Goal: Navigation & Orientation: Find specific page/section

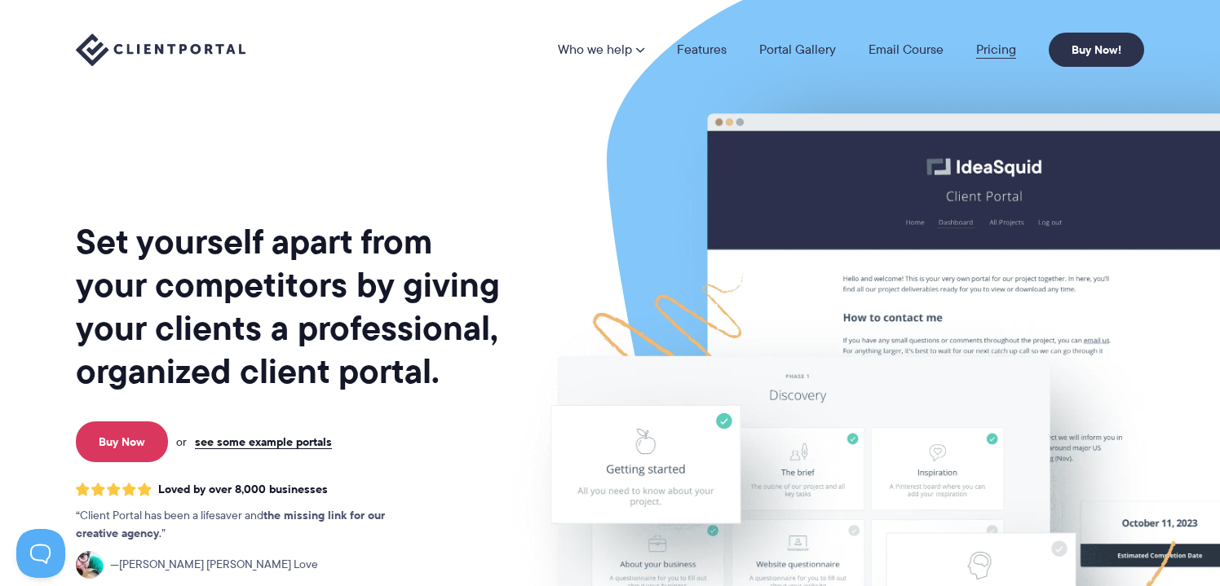
click at [994, 48] on link "Pricing" at bounding box center [996, 49] width 40 height 13
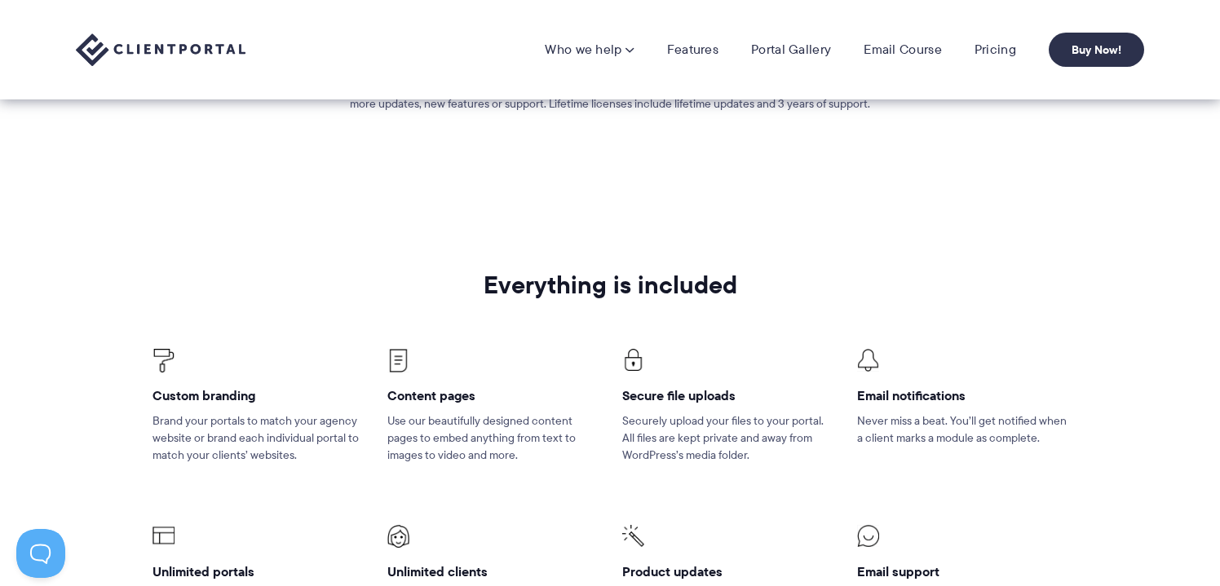
scroll to position [850, 0]
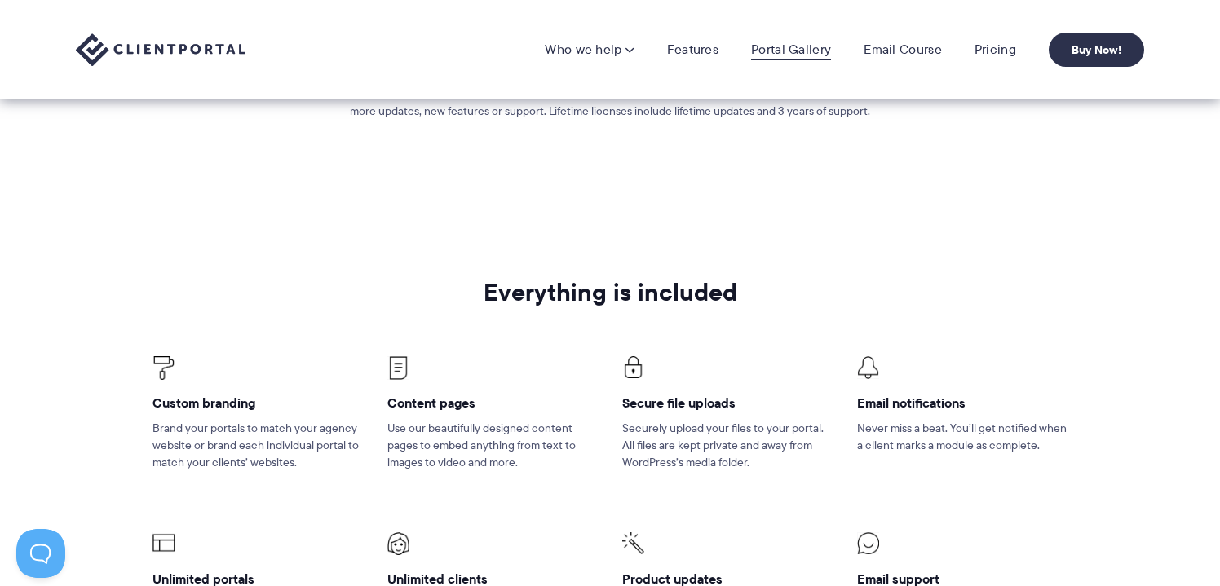
click at [809, 50] on link "Portal Gallery" at bounding box center [791, 50] width 80 height 16
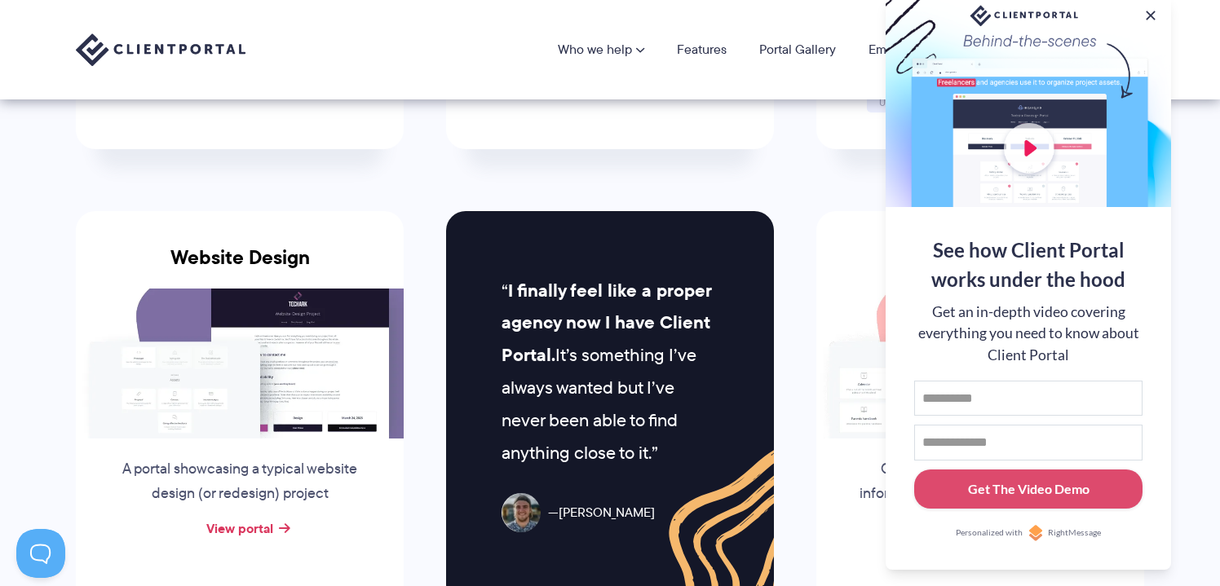
scroll to position [205, 0]
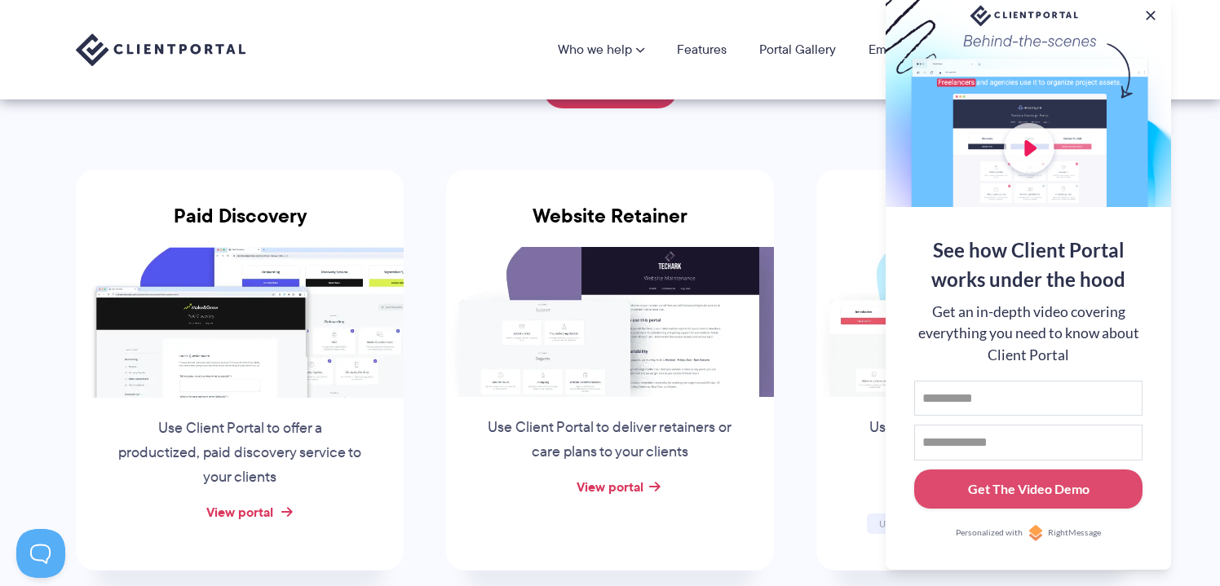
click at [245, 509] on link "View portal" at bounding box center [239, 512] width 67 height 20
